Goal: Task Accomplishment & Management: Manage account settings

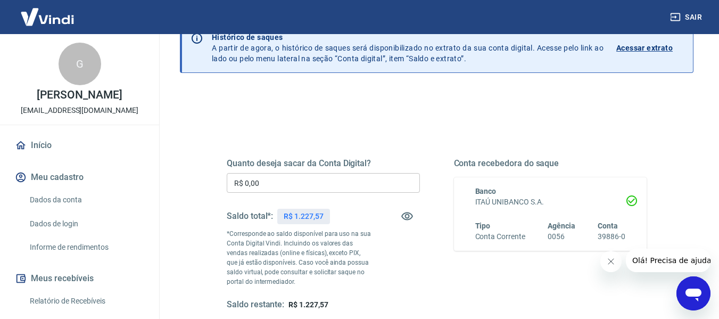
scroll to position [53, 0]
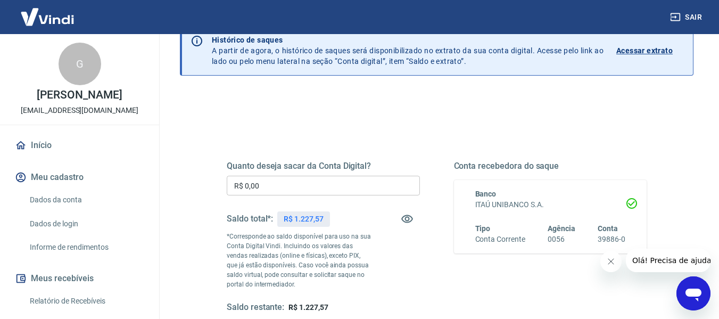
click at [313, 180] on input "R$ 0,00" at bounding box center [323, 186] width 193 height 20
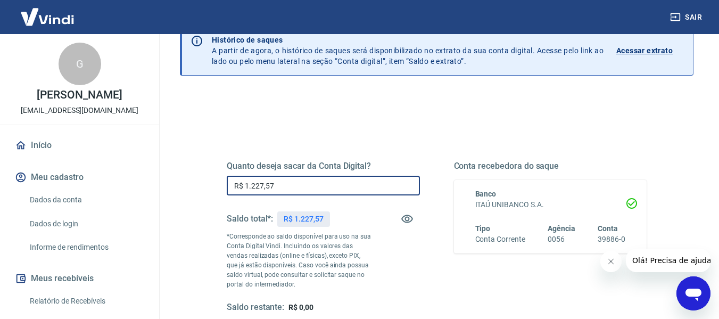
type input "R$ 1.227,57"
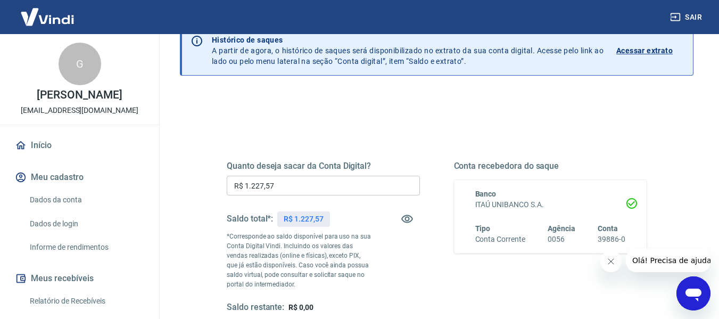
click at [401, 261] on div "Quanto deseja sacar da Conta Digital? R$ 1.227,57 ​ Saldo total*: R$ 1.227,57 *…" at bounding box center [323, 237] width 193 height 152
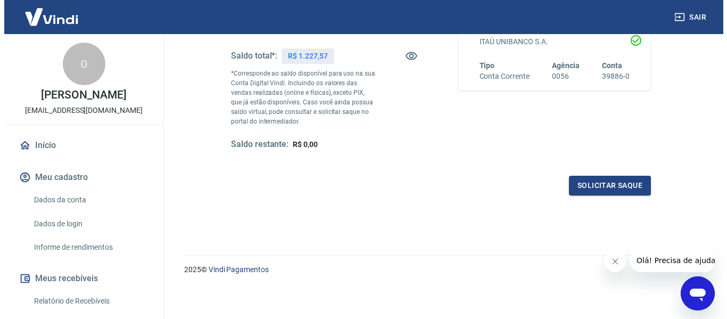
scroll to position [217, 0]
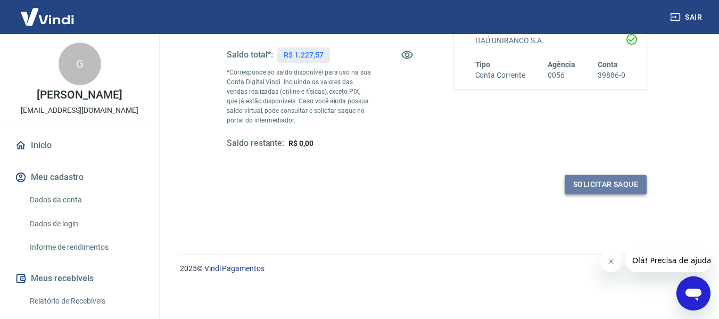
click at [600, 177] on button "Solicitar saque" at bounding box center [606, 185] width 82 height 20
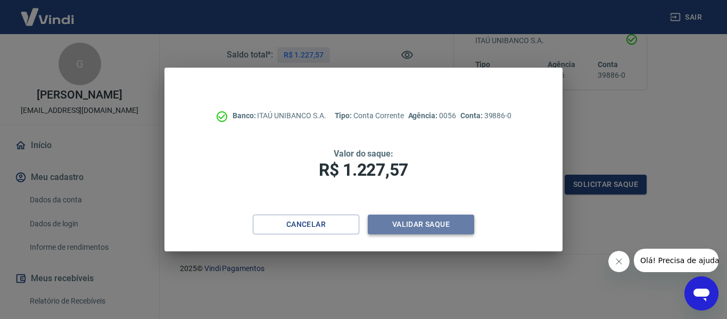
click at [431, 228] on button "Validar saque" at bounding box center [421, 225] width 106 height 20
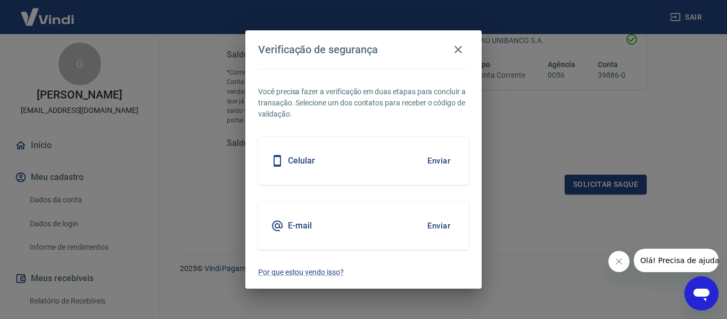
click at [392, 161] on div "Celular Enviar" at bounding box center [363, 161] width 211 height 48
click at [438, 163] on button "Enviar" at bounding box center [439, 161] width 35 height 22
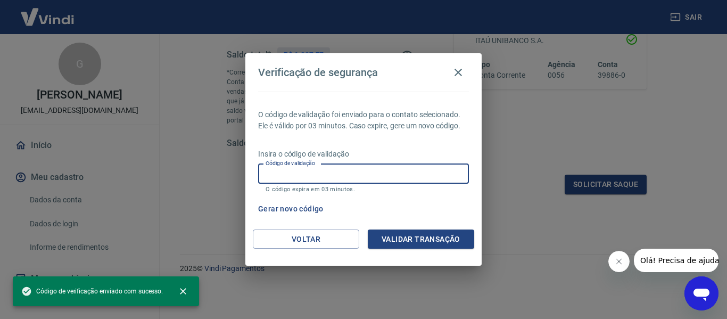
click at [423, 176] on input "Código de validação" at bounding box center [363, 174] width 211 height 20
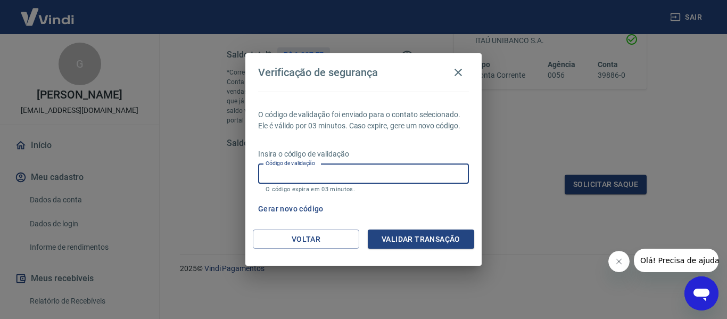
click at [422, 192] on p "O código expira em 03 minutos." at bounding box center [364, 189] width 196 height 7
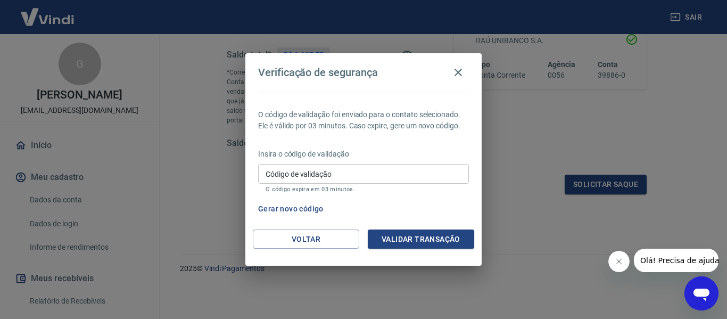
click at [415, 174] on input "Código de validação" at bounding box center [363, 174] width 211 height 20
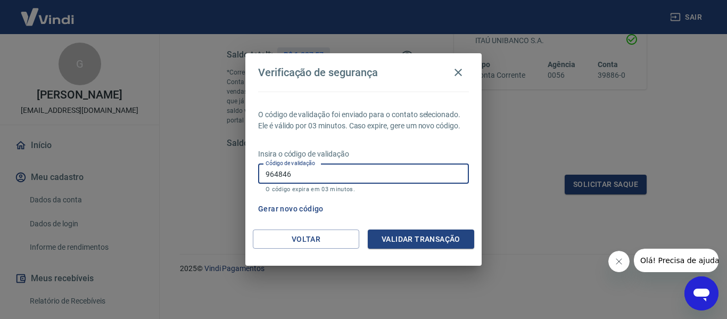
type input "964846"
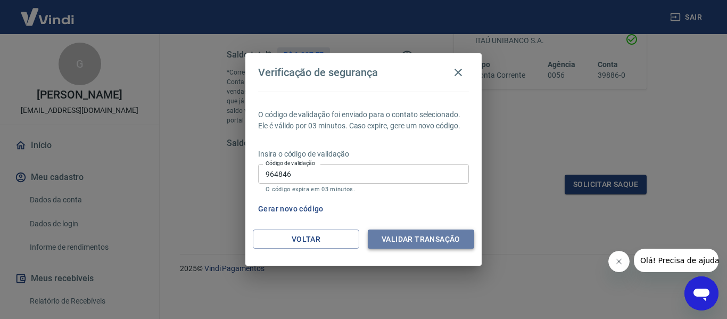
click at [421, 230] on button "Validar transação" at bounding box center [421, 239] width 106 height 20
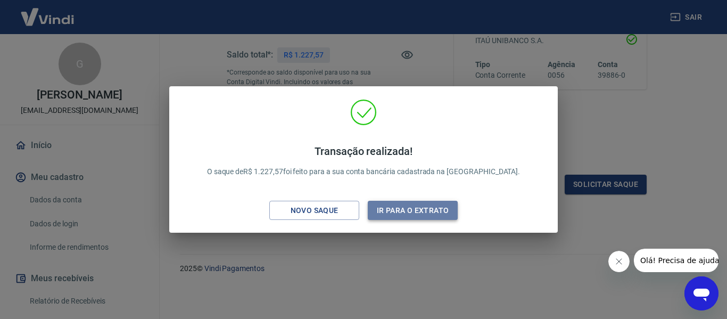
click at [425, 213] on button "Ir para o extrato" at bounding box center [413, 211] width 90 height 20
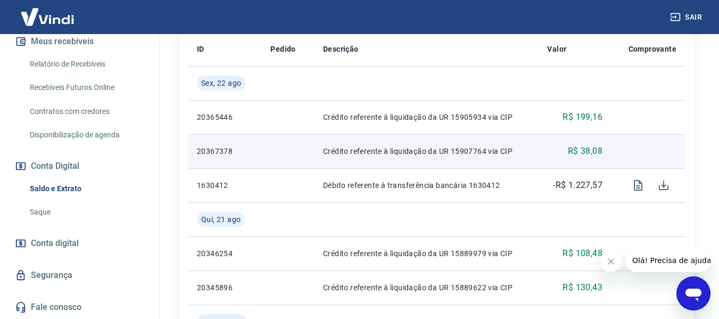
scroll to position [266, 0]
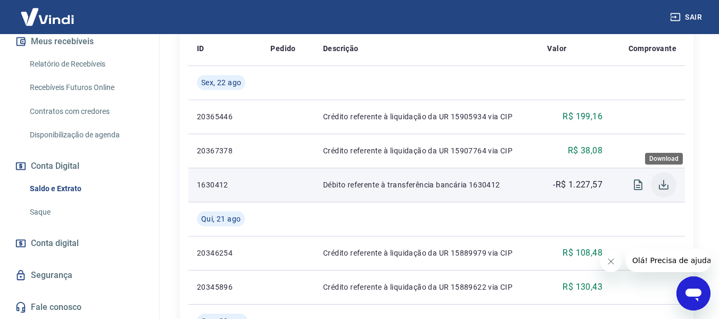
click at [671, 184] on button "Download" at bounding box center [664, 185] width 26 height 26
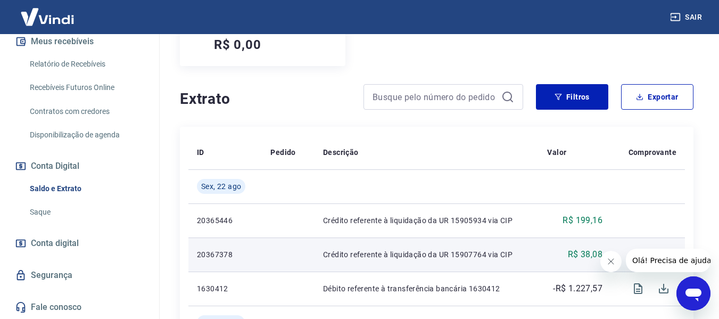
scroll to position [160, 0]
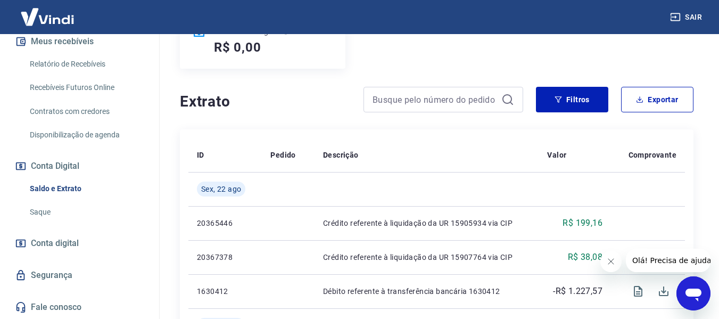
click at [689, 56] on div "Saldo conta digital R$ 0,00" at bounding box center [437, 40] width 514 height 55
